Goal: Transaction & Acquisition: Register for event/course

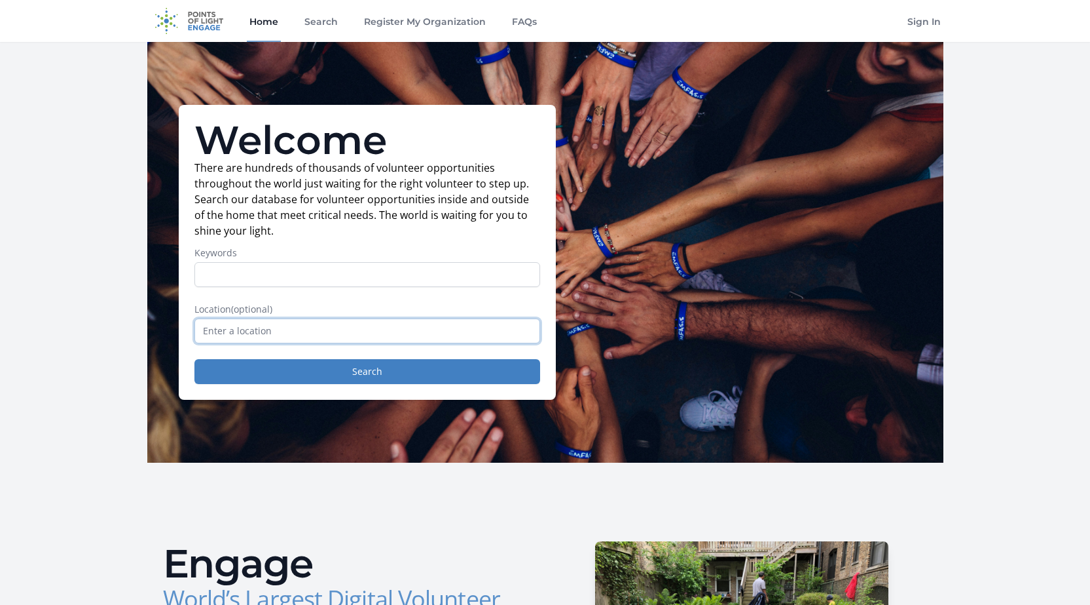
click at [341, 329] on input "text" at bounding box center [368, 330] width 346 height 25
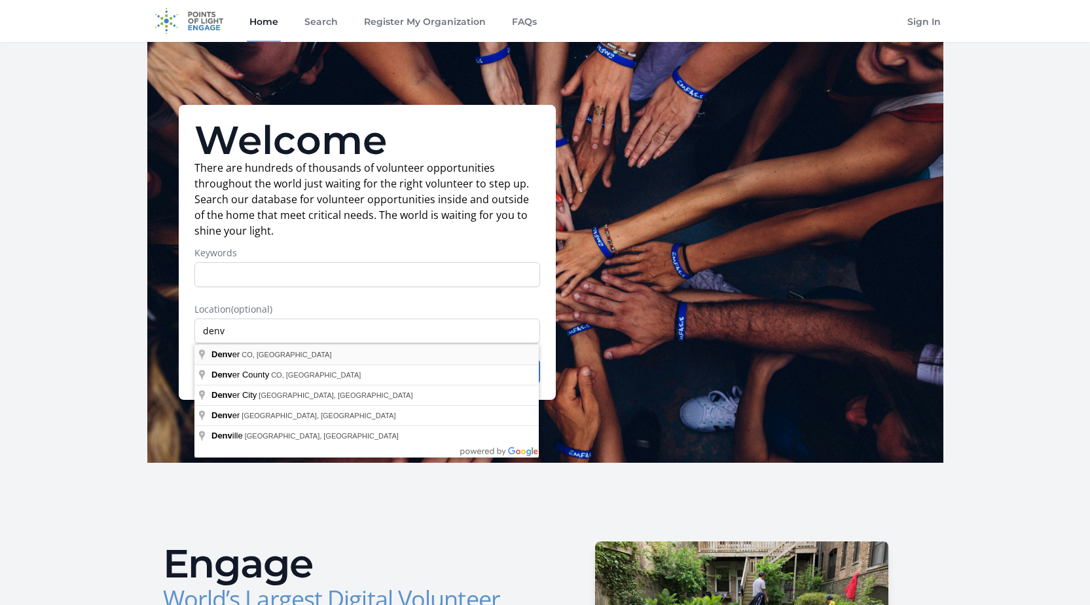
type input "[GEOGRAPHIC_DATA], [GEOGRAPHIC_DATA], [GEOGRAPHIC_DATA]"
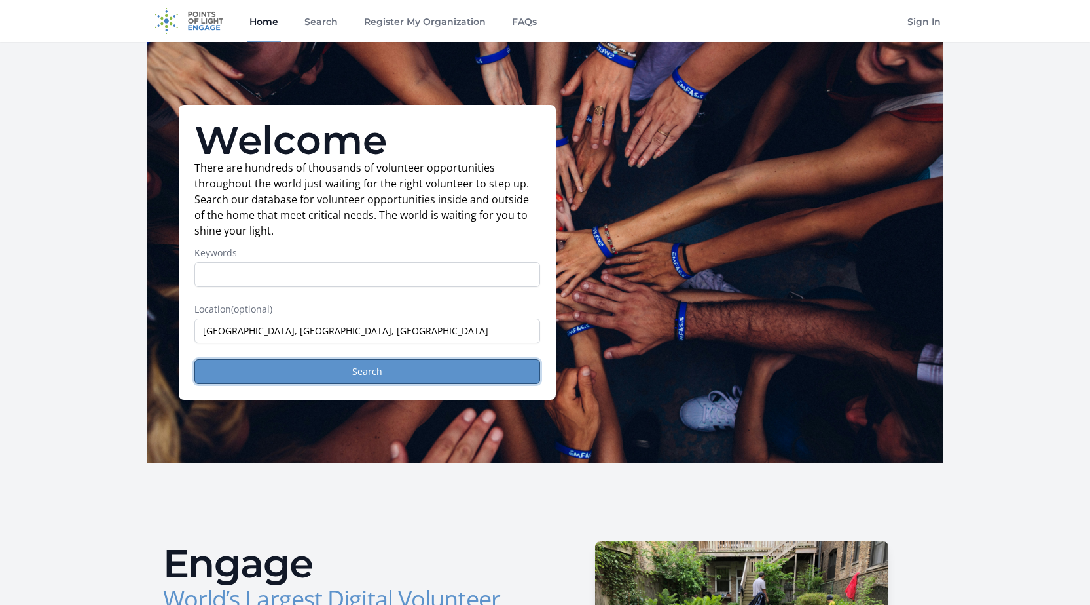
click at [299, 375] on button "Search" at bounding box center [368, 371] width 346 height 25
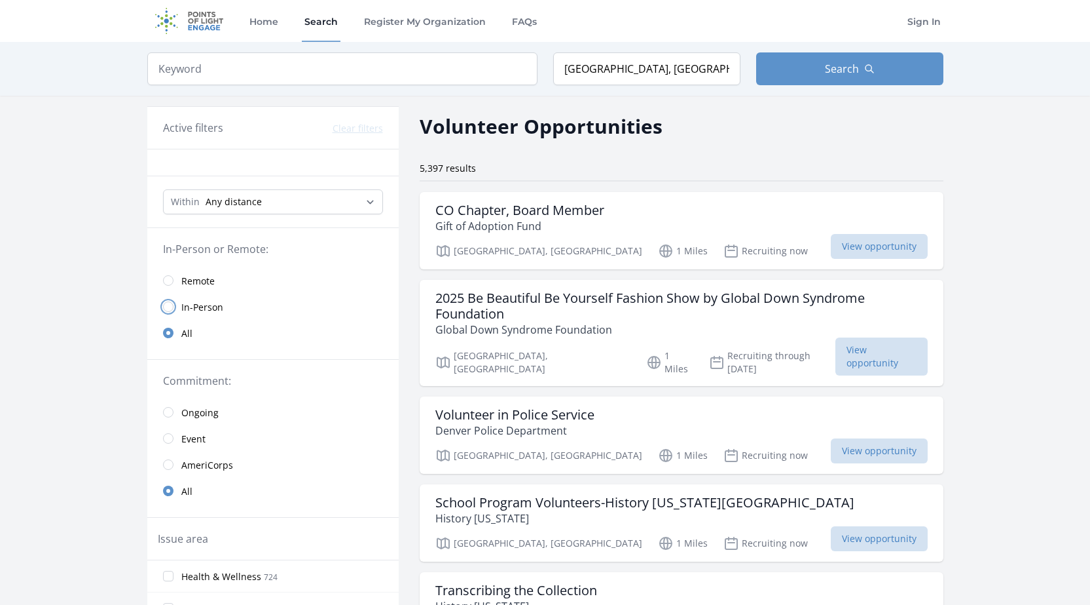
click at [170, 307] on input "radio" at bounding box center [168, 306] width 10 height 10
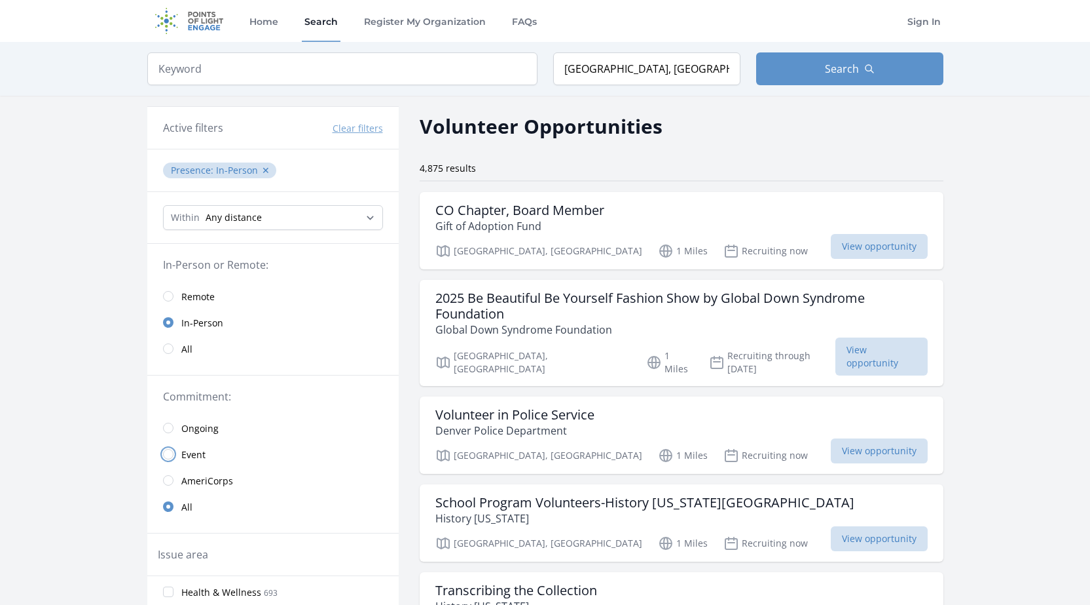
click at [166, 457] on input "radio" at bounding box center [168, 454] width 10 height 10
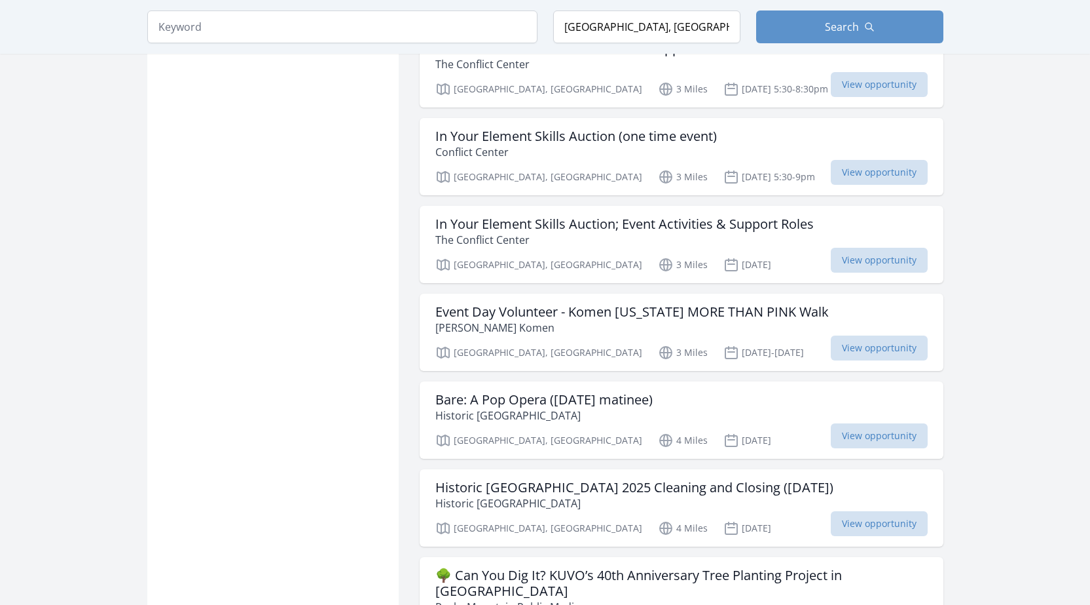
scroll to position [1441, 0]
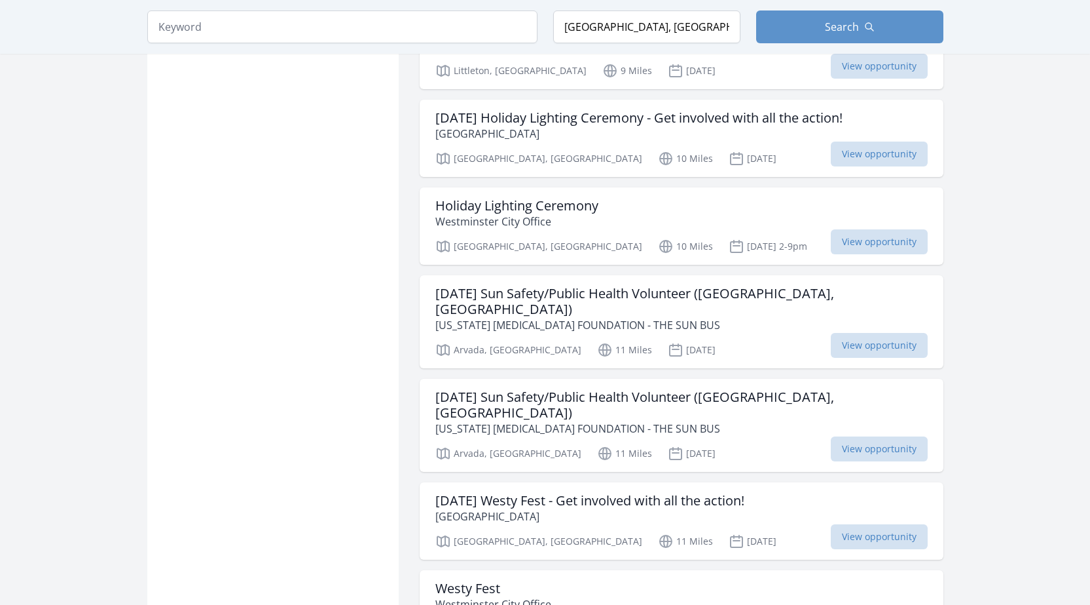
scroll to position [3078, 0]
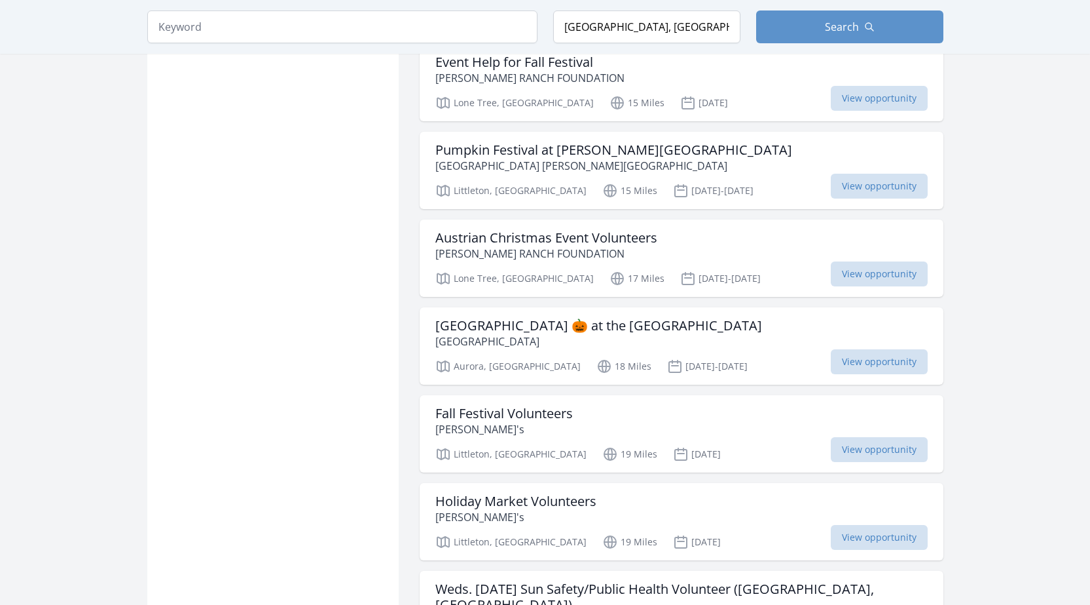
scroll to position [4716, 0]
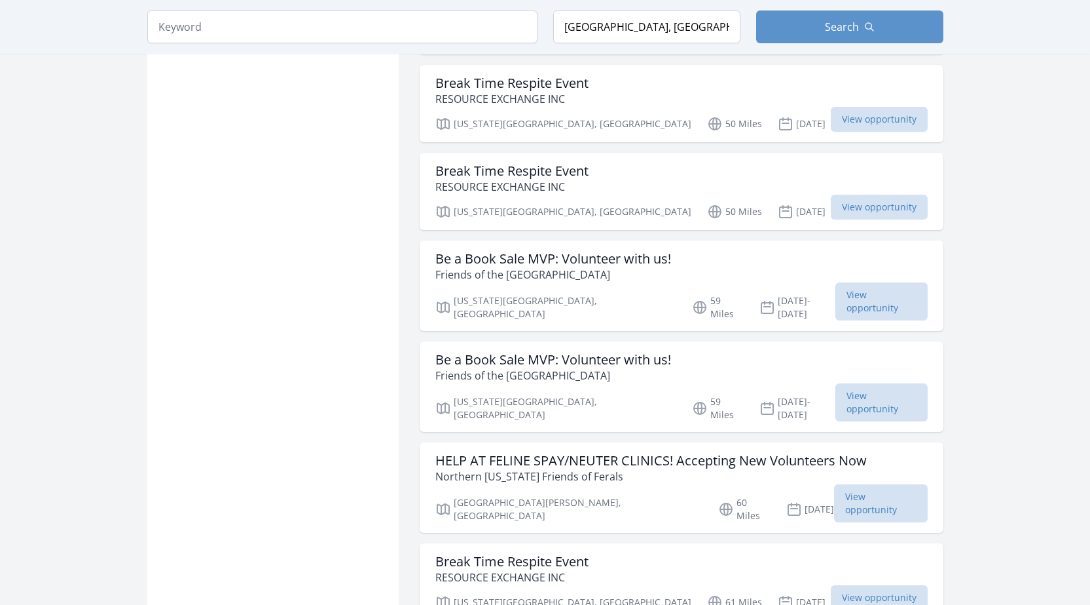
scroll to position [5633, 0]
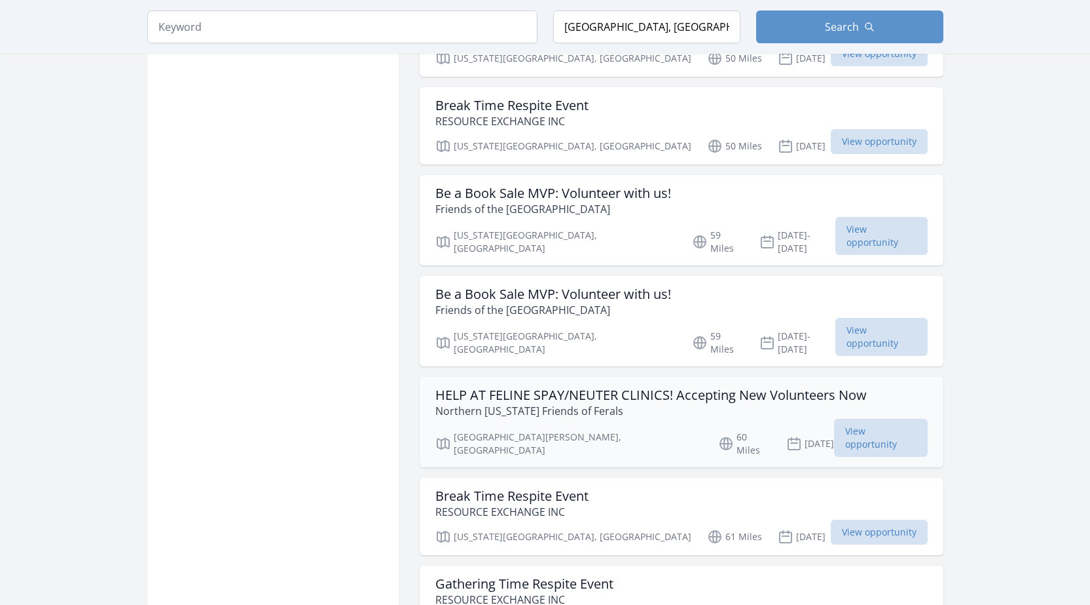
click at [708, 387] on h3 "HELP AT FELINE SPAY/NEUTER CLINICS! Accepting New Volunteers Now" at bounding box center [652, 395] width 432 height 16
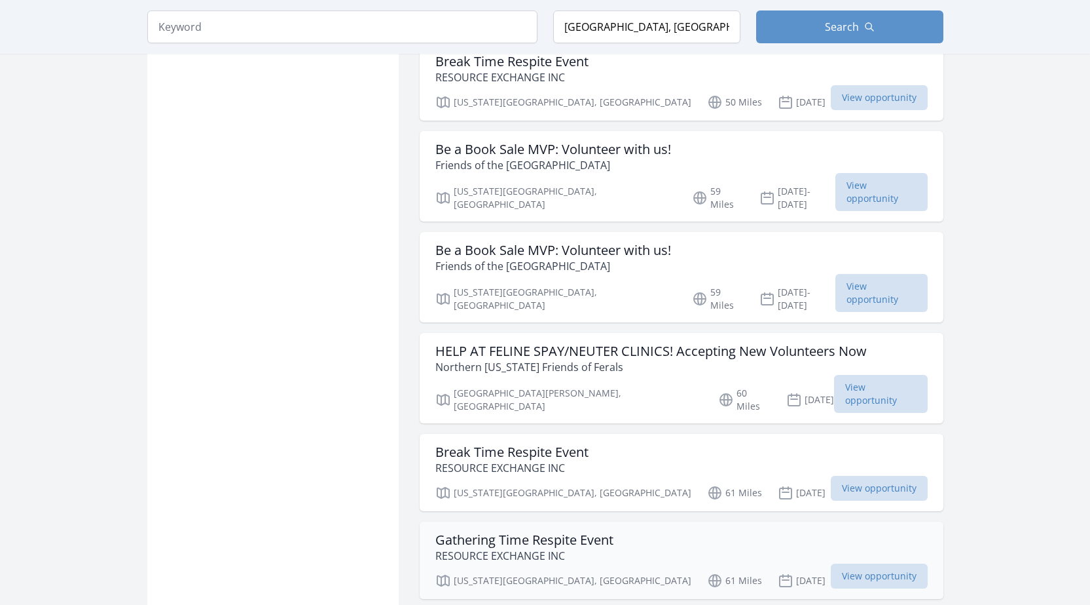
scroll to position [5698, 0]
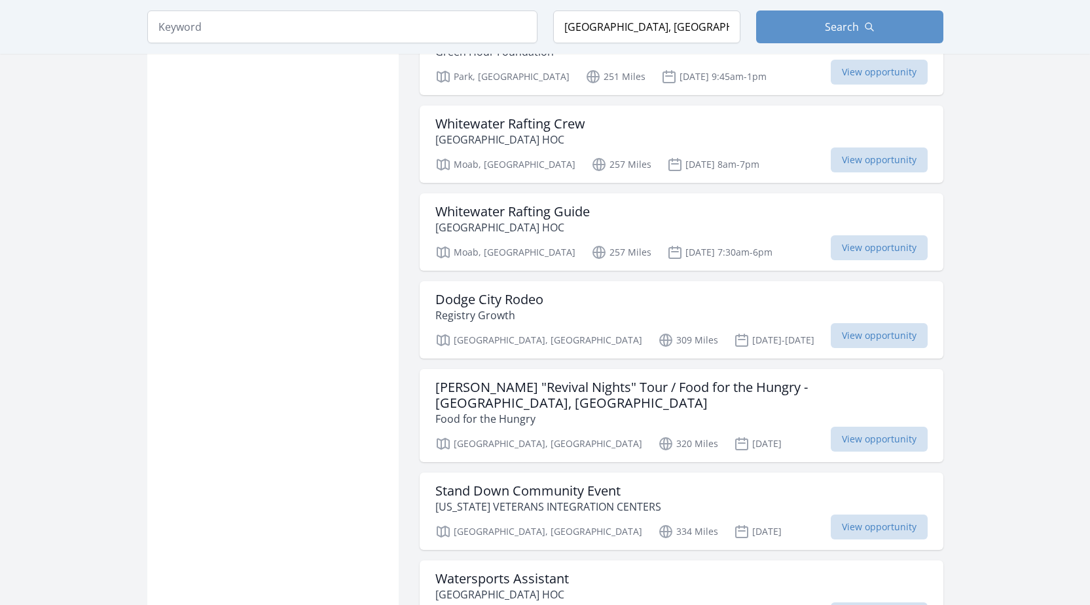
scroll to position [8711, 0]
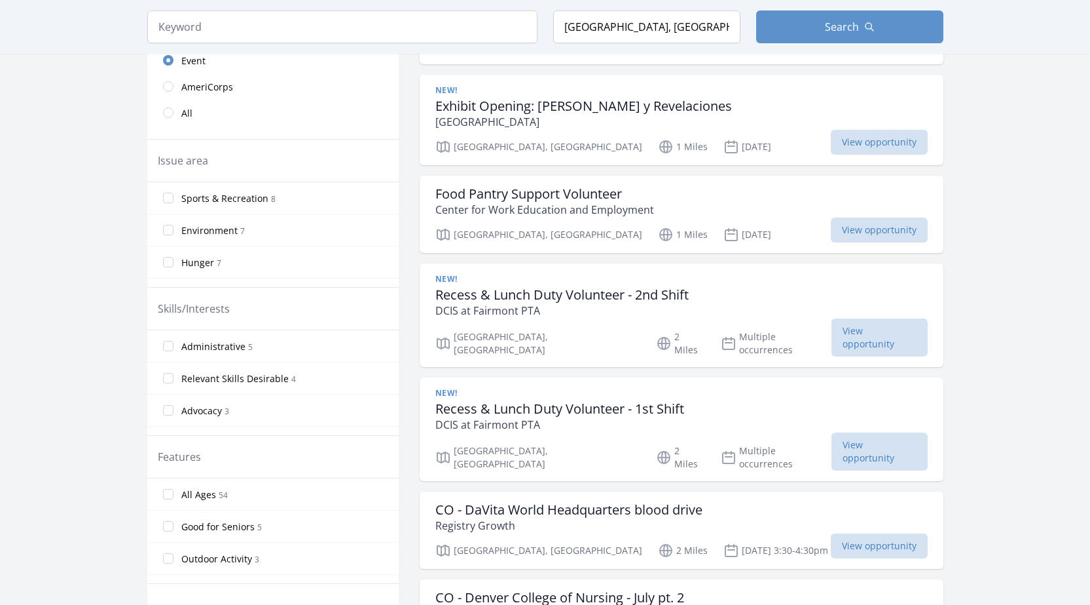
scroll to position [393, 0]
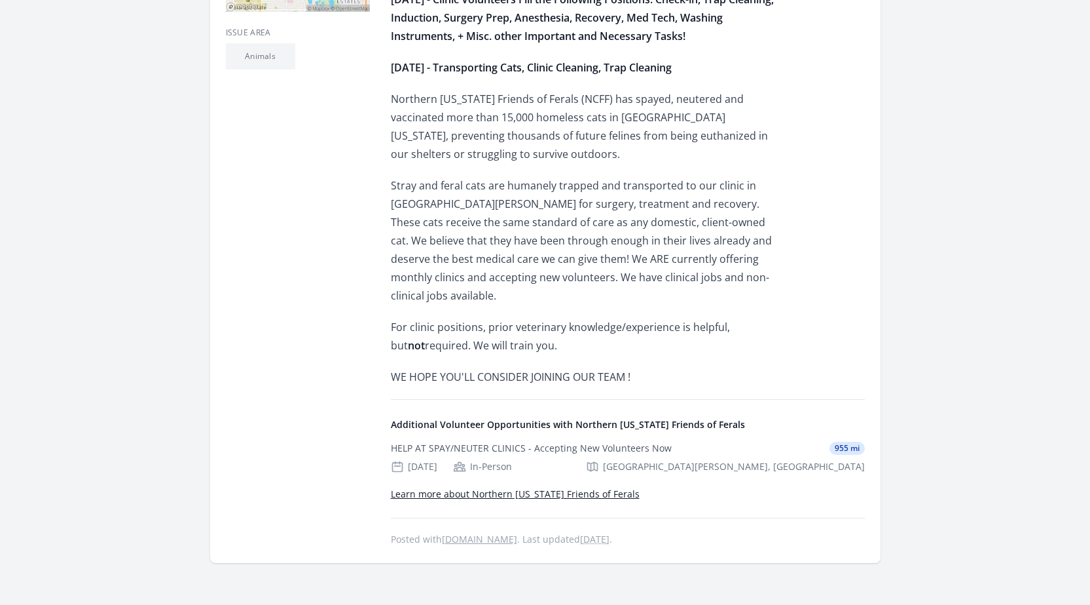
scroll to position [524, 0]
